Goal: Complete application form

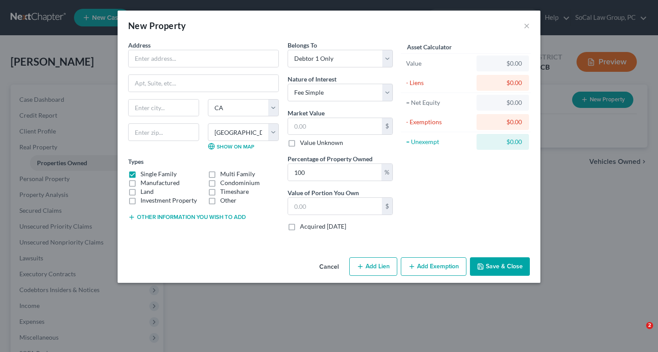
select select "4"
select select "18"
select select "0"
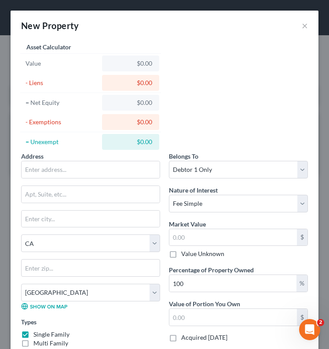
click at [301, 28] on div "New Property ×" at bounding box center [165, 26] width 308 height 30
click at [302, 26] on button "×" at bounding box center [305, 25] width 6 height 11
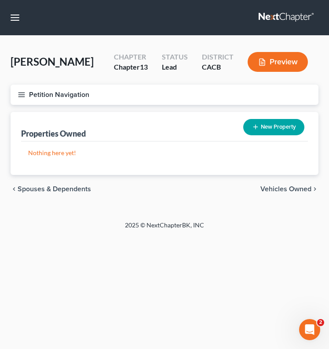
click at [299, 187] on span "Vehicles Owned" at bounding box center [286, 188] width 51 height 7
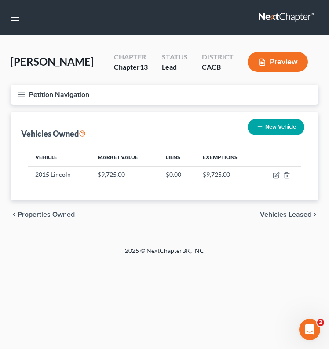
click at [24, 88] on button "Petition Navigation" at bounding box center [165, 95] width 308 height 20
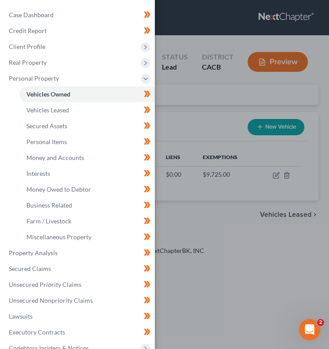
click at [71, 75] on span "Personal Property" at bounding box center [78, 78] width 153 height 16
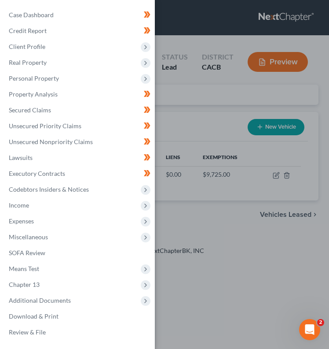
click at [68, 63] on span "Real Property" at bounding box center [78, 63] width 153 height 16
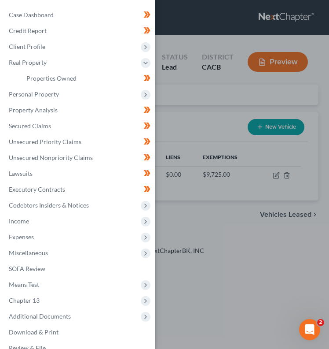
click at [63, 98] on span "Personal Property" at bounding box center [78, 94] width 153 height 16
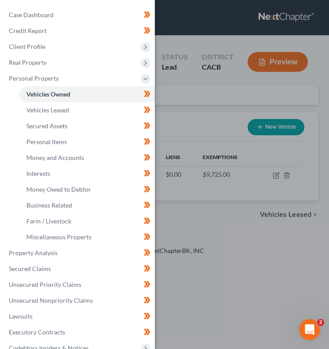
click at [242, 108] on div "Case Dashboard Payments Invoices Payments Payments Credit Report Client Profile" at bounding box center [164, 174] width 329 height 349
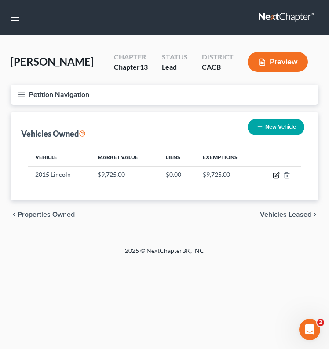
click at [275, 175] on icon "button" at bounding box center [276, 175] width 7 height 7
select select "0"
select select "11"
select select "3"
select select "0"
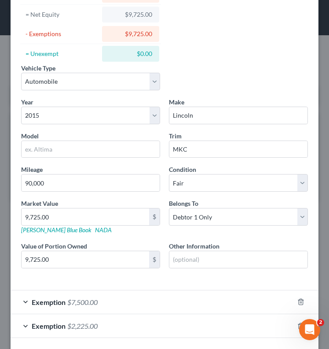
scroll to position [123, 0]
